Goal: Task Accomplishment & Management: Complete application form

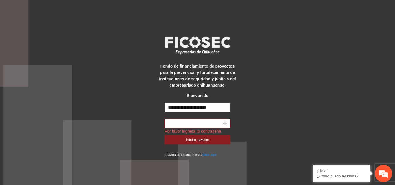
click at [199, 124] on input "text" at bounding box center [195, 123] width 54 height 6
paste input "********"
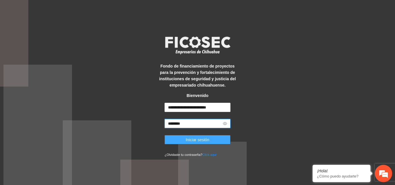
type input "********"
click at [204, 140] on span "Iniciar sesión" at bounding box center [197, 140] width 24 height 6
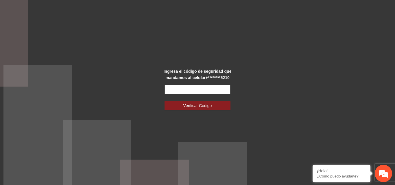
click at [194, 88] on input "text" at bounding box center [197, 89] width 66 height 9
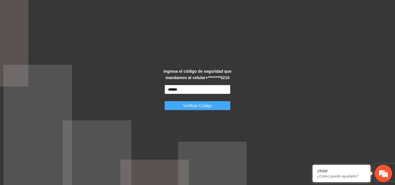
type input "******"
click at [202, 105] on span "Verificar Código" at bounding box center [197, 106] width 29 height 6
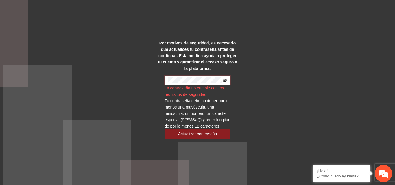
click at [226, 78] on icon "eye-invisible" at bounding box center [225, 80] width 4 height 4
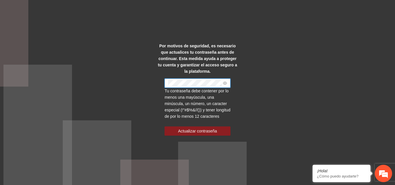
click at [166, 80] on span at bounding box center [197, 83] width 66 height 9
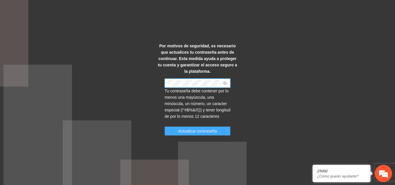
click at [197, 131] on span "Actualizar contraseña" at bounding box center [197, 131] width 39 height 6
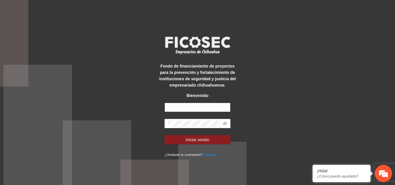
click at [177, 107] on input "text" at bounding box center [197, 107] width 66 height 9
type input "**********"
click at [226, 123] on icon "eye-invisible" at bounding box center [225, 124] width 4 height 4
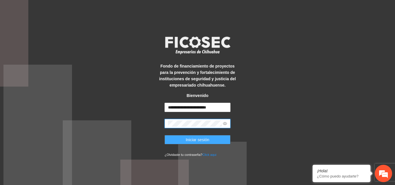
click at [202, 141] on span "Iniciar sesión" at bounding box center [197, 140] width 24 height 6
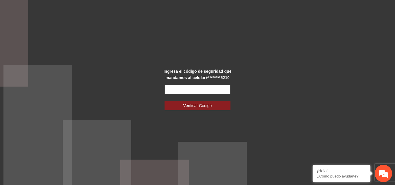
click at [197, 91] on input "text" at bounding box center [197, 89] width 66 height 9
type input "******"
click at [164, 101] on button "Verificar Código" at bounding box center [197, 105] width 66 height 9
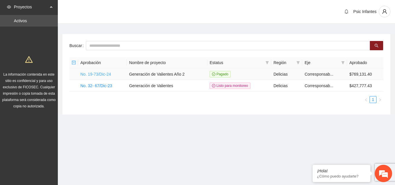
click at [92, 76] on link "No. 19-73/Dic-24" at bounding box center [95, 74] width 31 height 5
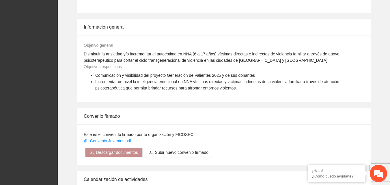
scroll to position [463, 0]
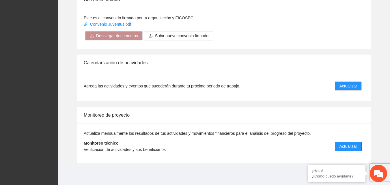
click at [356, 144] on span "Actualizar" at bounding box center [349, 146] width 18 height 6
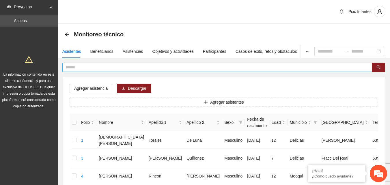
click at [122, 68] on input "text" at bounding box center [215, 67] width 298 height 6
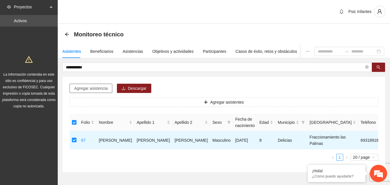
click at [82, 90] on span "Agregar asistencia" at bounding box center [91, 88] width 34 height 6
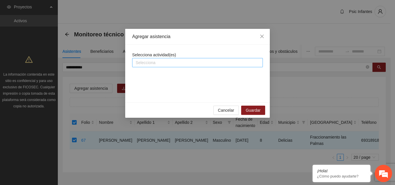
click at [142, 61] on div at bounding box center [197, 62] width 128 height 7
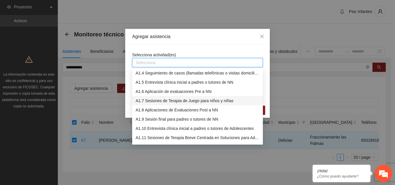
scroll to position [58, 0]
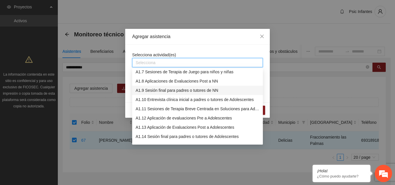
click at [173, 92] on div "A1.9 Sesión final para padres o tutores de NN" at bounding box center [197, 90] width 124 height 6
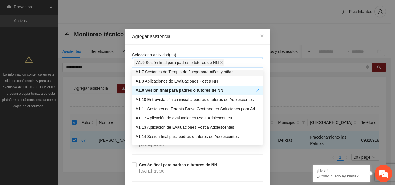
click at [214, 41] on div "Agregar asistencia" at bounding box center [197, 37] width 144 height 16
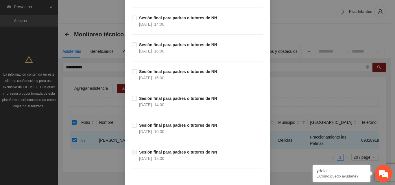
scroll to position [208, 0]
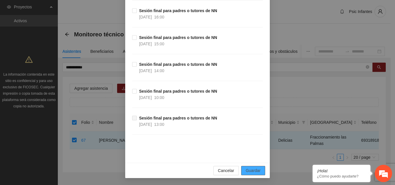
click at [259, 171] on button "Guardar" at bounding box center [253, 170] width 24 height 9
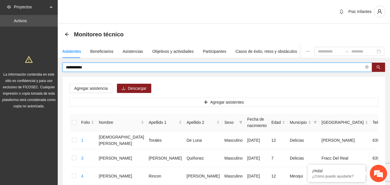
drag, startPoint x: 92, startPoint y: 65, endPoint x: 64, endPoint y: 68, distance: 27.9
click at [64, 68] on span "**********" at bounding box center [217, 67] width 310 height 9
type input "*****"
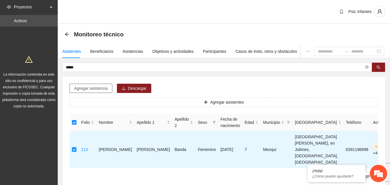
click at [80, 91] on span "Agregar asistencia" at bounding box center [91, 88] width 34 height 6
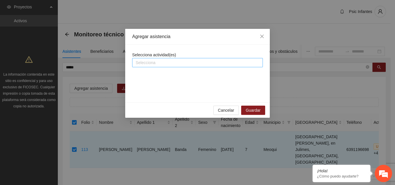
click at [176, 64] on div at bounding box center [197, 62] width 128 height 7
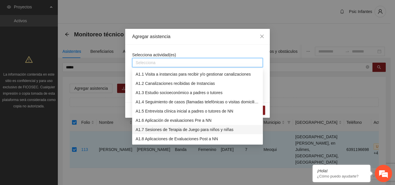
click at [169, 130] on div "A1.7 Sesiones de Terapia de Juego para niños y niñas" at bounding box center [197, 130] width 124 height 6
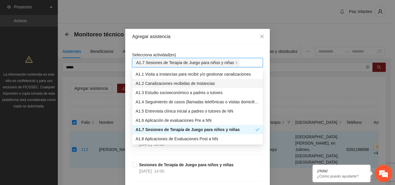
click at [220, 41] on div "Agregar asistencia" at bounding box center [197, 37] width 144 height 16
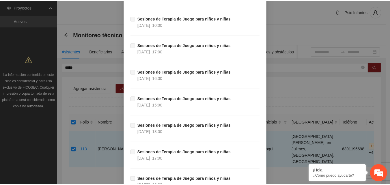
scroll to position [3216, 0]
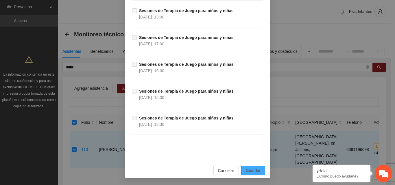
click at [255, 173] on span "Guardar" at bounding box center [253, 171] width 15 height 6
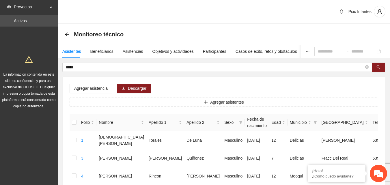
click at [178, 29] on div "Monitoreo técnico" at bounding box center [224, 35] width 319 height 12
click at [164, 51] on div "Objetivos y actividades" at bounding box center [173, 51] width 41 height 6
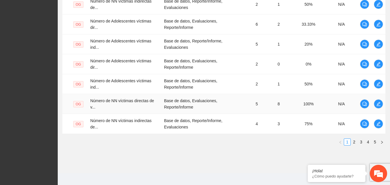
scroll to position [228, 0]
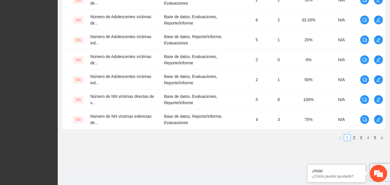
click at [369, 137] on link "4" at bounding box center [368, 138] width 6 height 6
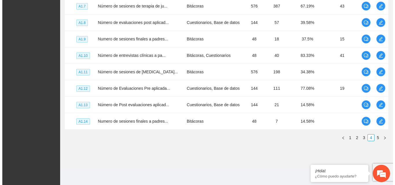
scroll to position [106, 0]
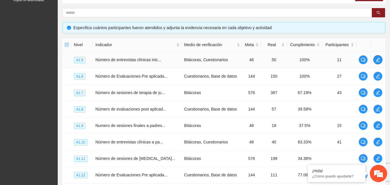
click at [378, 63] on button "button" at bounding box center [377, 59] width 9 height 9
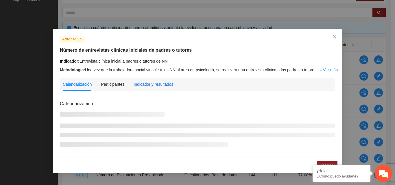
click at [160, 85] on div "Indicador y resultados" at bounding box center [153, 84] width 40 height 6
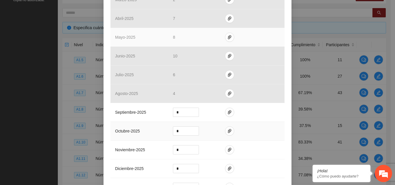
scroll to position [202, 0]
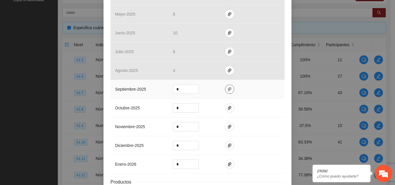
click at [228, 89] on icon "paper-clip" at bounding box center [229, 89] width 5 height 5
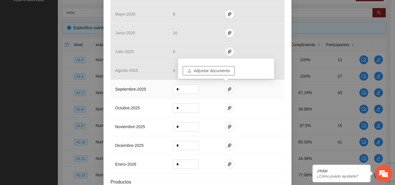
click at [220, 70] on span "Adjuntar documento" at bounding box center [212, 71] width 36 height 6
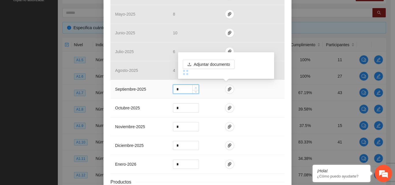
click at [194, 89] on span "up" at bounding box center [195, 87] width 3 height 3
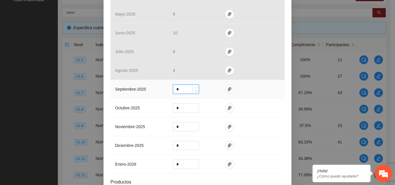
click at [194, 89] on span "up" at bounding box center [195, 87] width 3 height 3
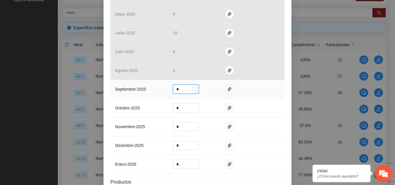
type input "*"
click at [194, 89] on span "up" at bounding box center [195, 87] width 3 height 3
click at [231, 90] on td at bounding box center [252, 89] width 64 height 19
click at [221, 90] on td at bounding box center [252, 89] width 64 height 19
click at [227, 90] on icon "paper-clip" at bounding box center [229, 89] width 5 height 5
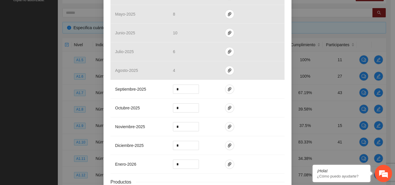
scroll to position [247, 0]
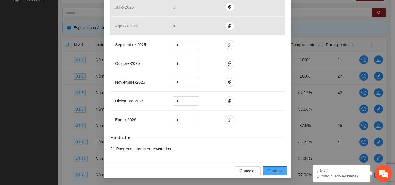
click at [277, 172] on span "Guardar" at bounding box center [274, 171] width 15 height 6
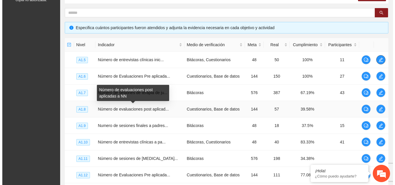
scroll to position [0, 0]
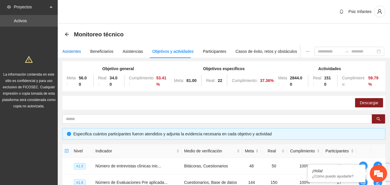
click at [73, 53] on div "Asistentes" at bounding box center [71, 51] width 19 height 6
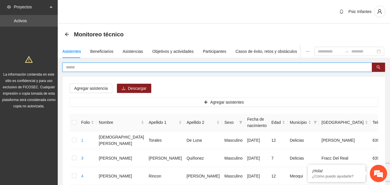
click at [94, 67] on input "text" at bounding box center [215, 67] width 298 height 6
click at [93, 64] on input "text" at bounding box center [215, 67] width 298 height 6
type input "**********"
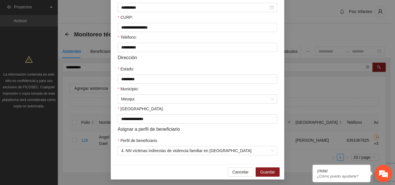
scroll to position [150, 0]
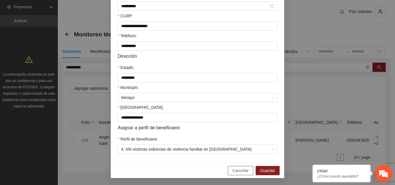
click at [241, 171] on span "Cancelar" at bounding box center [240, 171] width 16 height 6
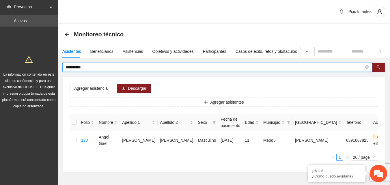
drag, startPoint x: 107, startPoint y: 67, endPoint x: 46, endPoint y: 67, distance: 61.5
click at [50, 67] on section "**********" at bounding box center [195, 103] width 390 height 207
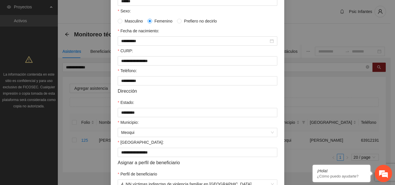
scroll to position [150, 0]
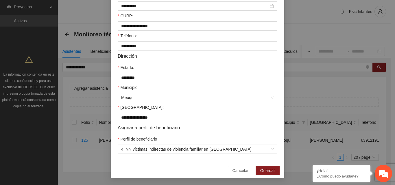
click at [240, 170] on span "Cancelar" at bounding box center [240, 171] width 16 height 6
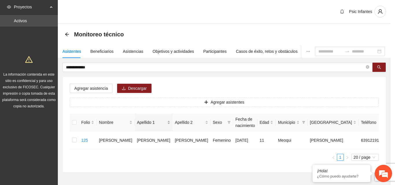
scroll to position [122, 0]
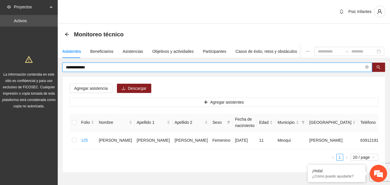
drag, startPoint x: 108, startPoint y: 64, endPoint x: 57, endPoint y: 66, distance: 51.2
click at [57, 66] on section "**********" at bounding box center [195, 103] width 390 height 207
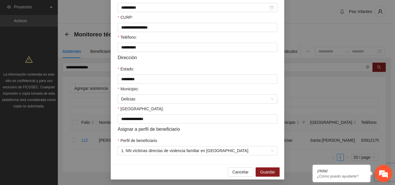
scroll to position [150, 0]
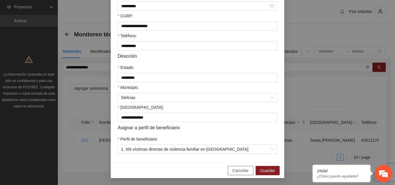
click at [234, 174] on span "Cancelar" at bounding box center [240, 171] width 16 height 6
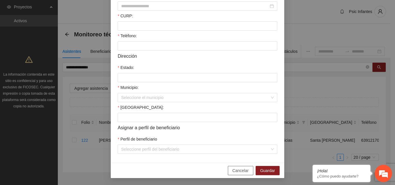
scroll to position [122, 0]
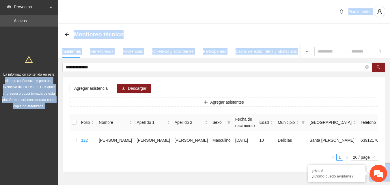
drag, startPoint x: 114, startPoint y: 70, endPoint x: 54, endPoint y: 68, distance: 59.8
click at [54, 68] on section "**********" at bounding box center [195, 103] width 390 height 207
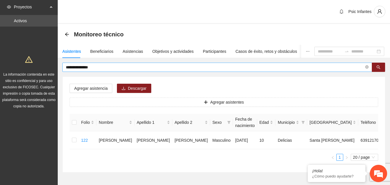
click at [99, 68] on input "**********" at bounding box center [215, 67] width 298 height 6
drag, startPoint x: 99, startPoint y: 68, endPoint x: 62, endPoint y: 64, distance: 36.9
click at [62, 64] on div "**********" at bounding box center [224, 118] width 332 height 110
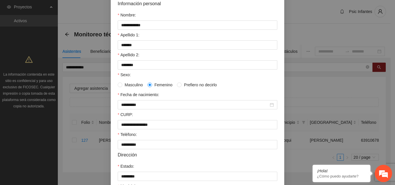
scroll to position [150, 0]
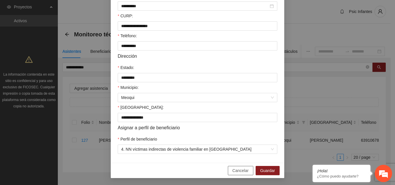
click at [237, 171] on span "Cancelar" at bounding box center [240, 171] width 16 height 6
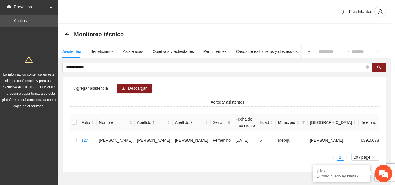
scroll to position [122, 0]
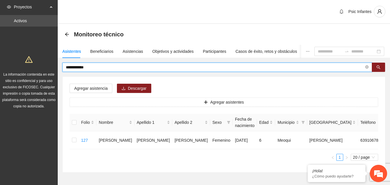
drag, startPoint x: 102, startPoint y: 68, endPoint x: 66, endPoint y: 69, distance: 35.5
click at [66, 69] on input "**********" at bounding box center [215, 67] width 298 height 6
type input "*"
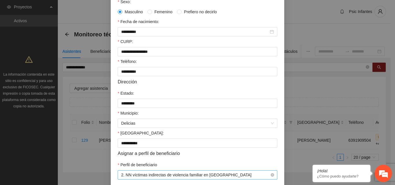
scroll to position [150, 0]
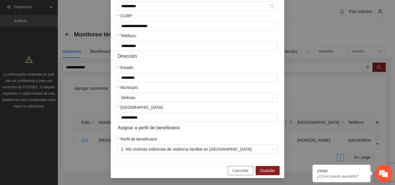
click at [233, 173] on span "Cancelar" at bounding box center [240, 171] width 16 height 6
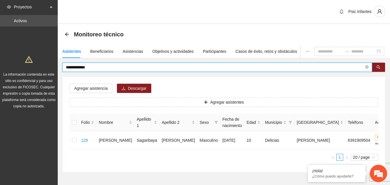
drag, startPoint x: 104, startPoint y: 67, endPoint x: 42, endPoint y: 69, distance: 62.7
click at [42, 69] on section "**********" at bounding box center [195, 103] width 390 height 207
type input "**********"
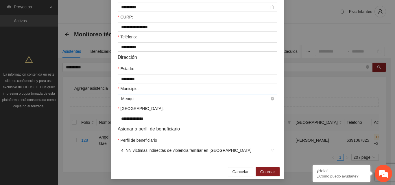
scroll to position [150, 0]
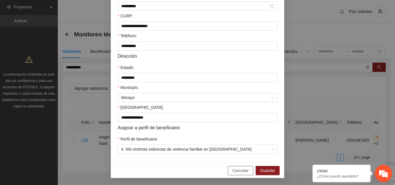
click at [243, 172] on span "Cancelar" at bounding box center [240, 171] width 16 height 6
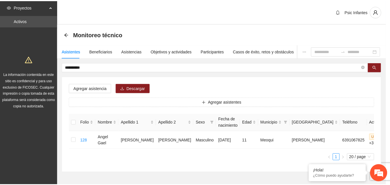
scroll to position [122, 0]
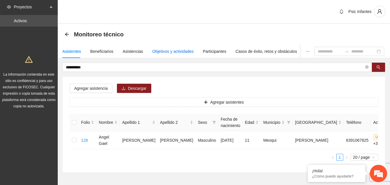
click at [164, 49] on div "Objetivos y actividades" at bounding box center [173, 51] width 41 height 6
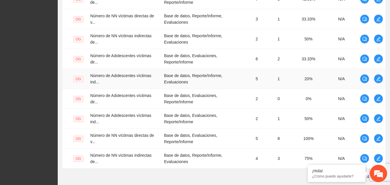
scroll to position [228, 0]
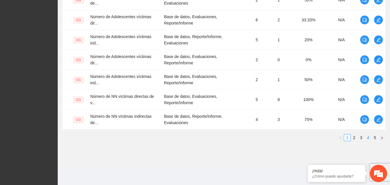
click at [369, 138] on link "4" at bounding box center [368, 138] width 6 height 6
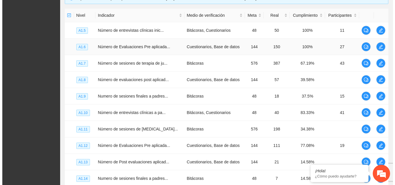
scroll to position [135, 0]
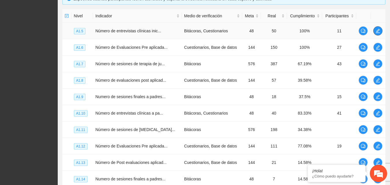
click at [378, 30] on icon "edit" at bounding box center [378, 31] width 5 height 5
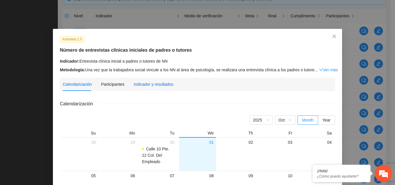
click at [149, 85] on div "Indicador y resultados" at bounding box center [153, 84] width 40 height 6
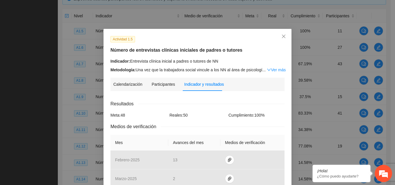
scroll to position [202, 0]
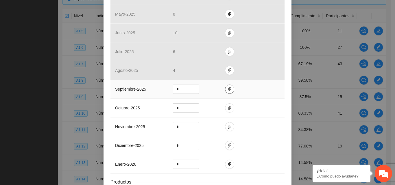
click at [228, 90] on icon "paper-clip" at bounding box center [229, 89] width 3 height 4
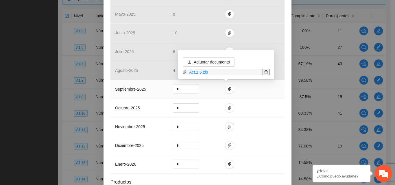
click at [264, 72] on icon "delete" at bounding box center [266, 72] width 4 height 4
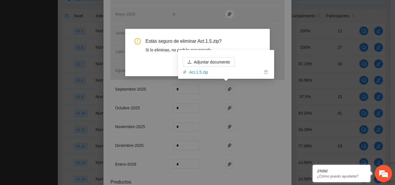
click at [251, 40] on span "Estás seguro de eliminar Act.1.5.zip?" at bounding box center [202, 41] width 115 height 6
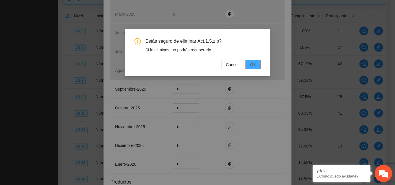
click at [254, 66] on span "OK" at bounding box center [253, 65] width 6 height 6
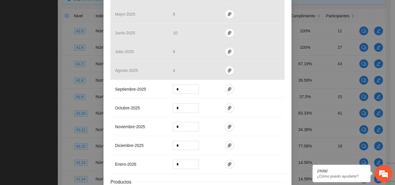
scroll to position [247, 0]
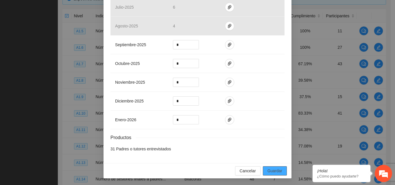
click at [274, 172] on span "Guardar" at bounding box center [274, 171] width 15 height 6
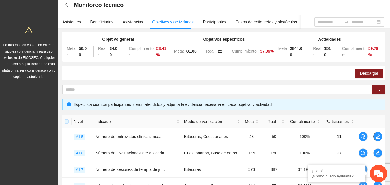
scroll to position [20, 0]
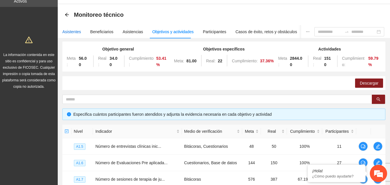
click at [67, 31] on div "Asistentes" at bounding box center [71, 32] width 19 height 6
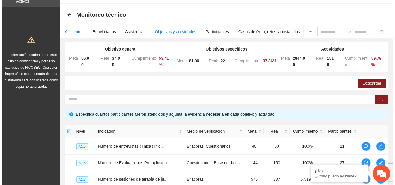
scroll to position [0, 0]
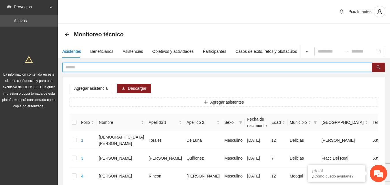
click at [102, 69] on input "text" at bounding box center [215, 67] width 298 height 6
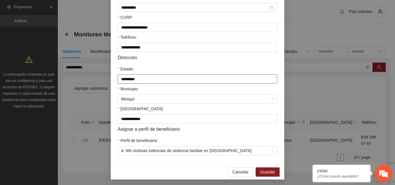
scroll to position [150, 0]
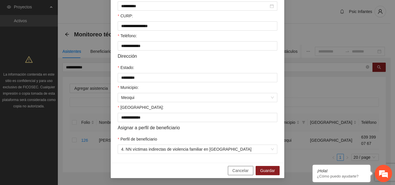
click at [240, 170] on span "Cancelar" at bounding box center [240, 171] width 16 height 6
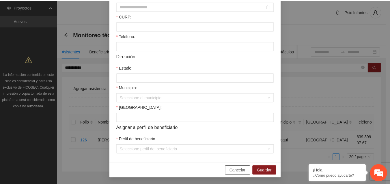
scroll to position [122, 0]
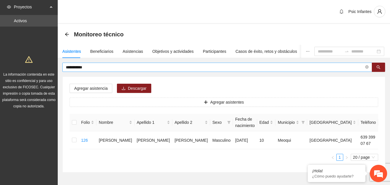
drag, startPoint x: 122, startPoint y: 70, endPoint x: 112, endPoint y: 64, distance: 12.2
click at [112, 64] on span "**********" at bounding box center [217, 67] width 310 height 9
drag, startPoint x: 107, startPoint y: 65, endPoint x: 32, endPoint y: 61, distance: 74.3
click at [32, 61] on section "**********" at bounding box center [195, 103] width 390 height 207
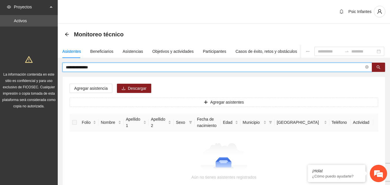
click at [83, 69] on input "**********" at bounding box center [215, 67] width 298 height 6
type input "**********"
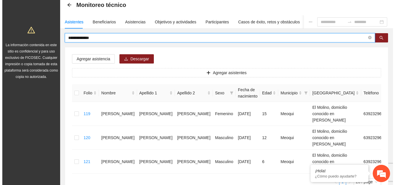
scroll to position [87, 0]
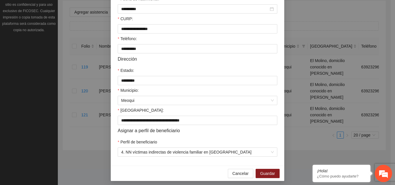
scroll to position [150, 0]
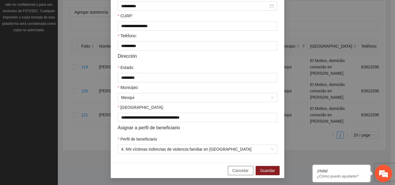
click at [240, 171] on span "Cancelar" at bounding box center [240, 171] width 16 height 6
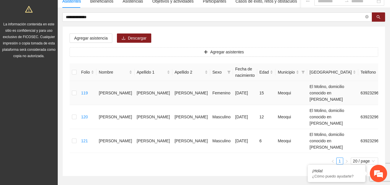
scroll to position [0, 0]
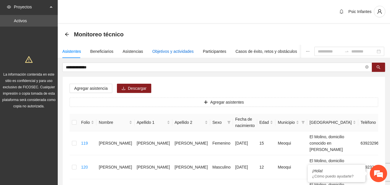
click at [165, 49] on div "Objetivos y actividades" at bounding box center [173, 51] width 41 height 6
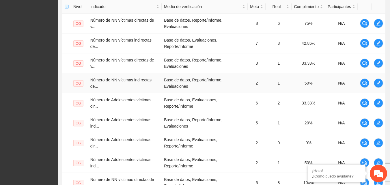
scroll to position [228, 0]
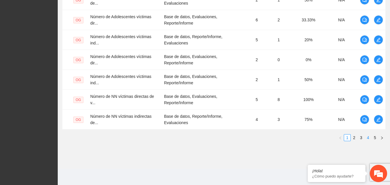
click at [368, 140] on link "4" at bounding box center [368, 138] width 6 height 6
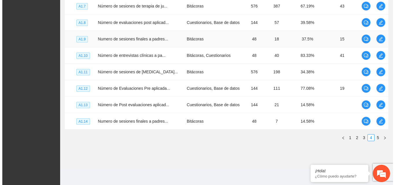
scroll to position [164, 0]
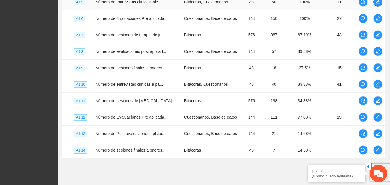
click at [379, 2] on icon "edit" at bounding box center [378, 2] width 5 height 5
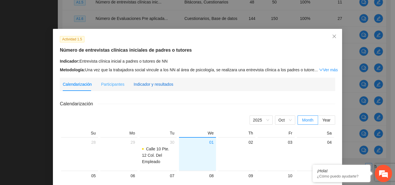
click at [151, 85] on div "Indicador y resultados" at bounding box center [153, 84] width 40 height 6
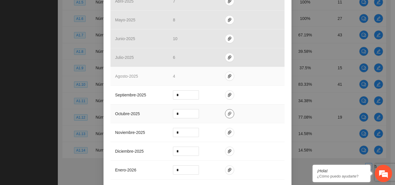
scroll to position [202, 0]
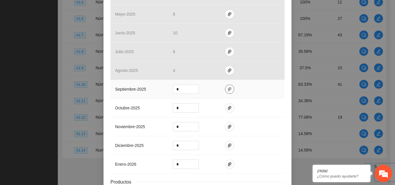
click at [229, 90] on span "paper-clip" at bounding box center [229, 89] width 9 height 5
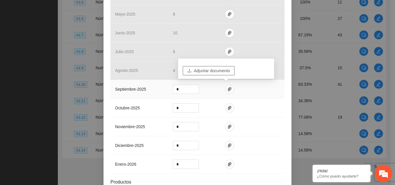
click at [223, 75] on button "Adjuntar documento" at bounding box center [209, 70] width 52 height 9
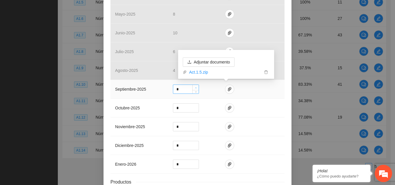
click at [194, 88] on span "up" at bounding box center [195, 87] width 3 height 3
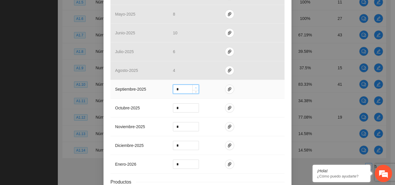
click at [194, 88] on span "up" at bounding box center [195, 87] width 3 height 3
click at [195, 88] on icon "up" at bounding box center [196, 88] width 2 height 2
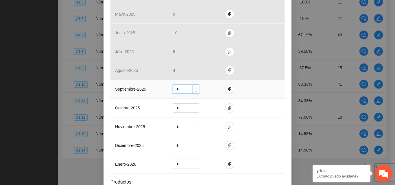
type input "*"
click at [195, 88] on icon "up" at bounding box center [196, 88] width 2 height 2
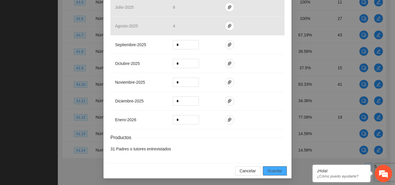
click at [280, 170] on span "Guardar" at bounding box center [274, 171] width 15 height 6
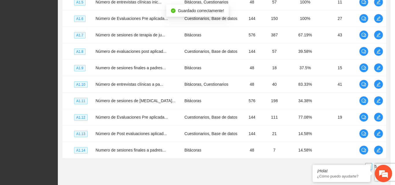
scroll to position [218, 0]
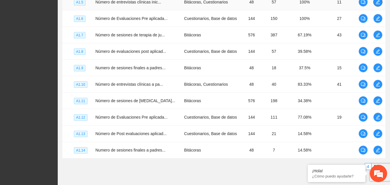
click at [378, 5] on button "button" at bounding box center [377, 1] width 9 height 9
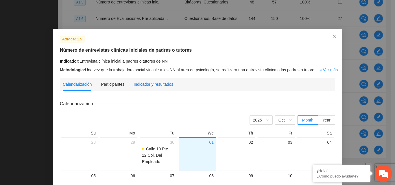
click at [145, 85] on div "Indicador y resultados" at bounding box center [153, 84] width 40 height 6
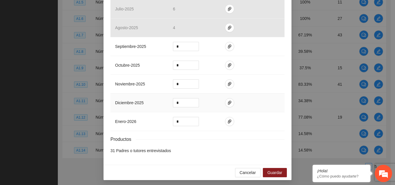
scroll to position [247, 0]
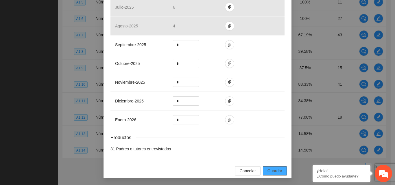
click at [273, 171] on span "Guardar" at bounding box center [274, 171] width 15 height 6
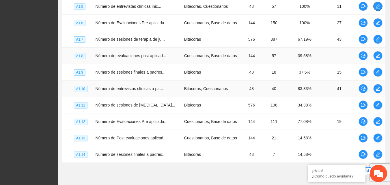
scroll to position [193, 0]
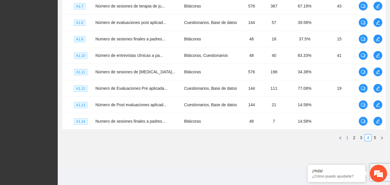
click at [349, 138] on link "1" at bounding box center [347, 138] width 6 height 6
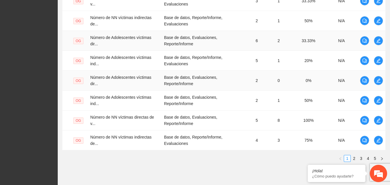
scroll to position [222, 0]
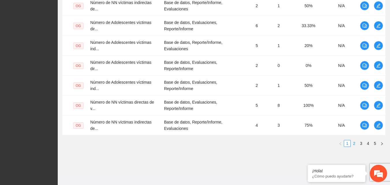
click at [356, 145] on link "2" at bounding box center [354, 143] width 6 height 6
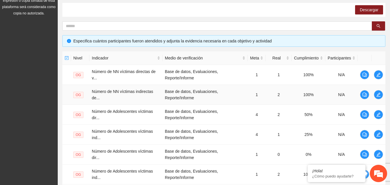
scroll to position [76, 0]
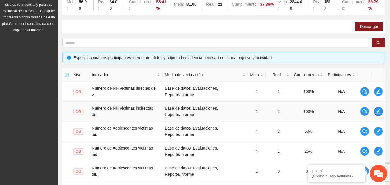
click at [381, 114] on icon "edit" at bounding box center [379, 111] width 4 height 4
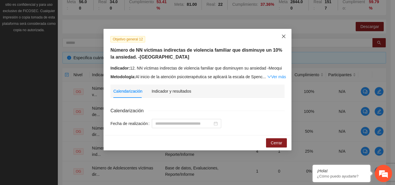
click at [284, 38] on icon "close" at bounding box center [283, 36] width 3 height 3
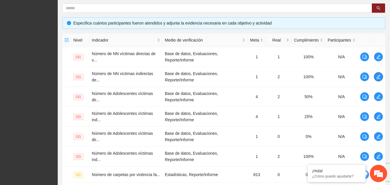
scroll to position [221, 0]
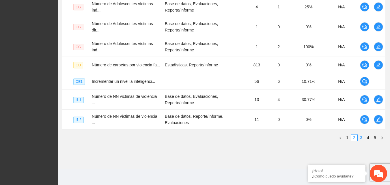
click at [362, 138] on link "3" at bounding box center [361, 138] width 6 height 6
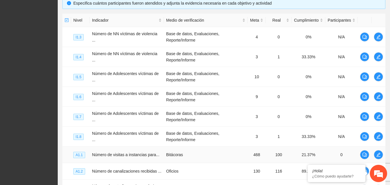
scroll to position [131, 0]
